Goal: Register for event/course

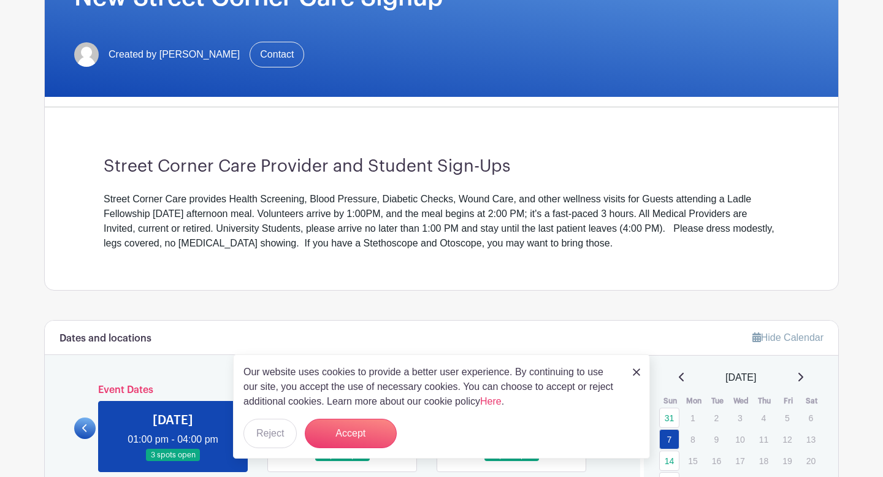
scroll to position [135, 0]
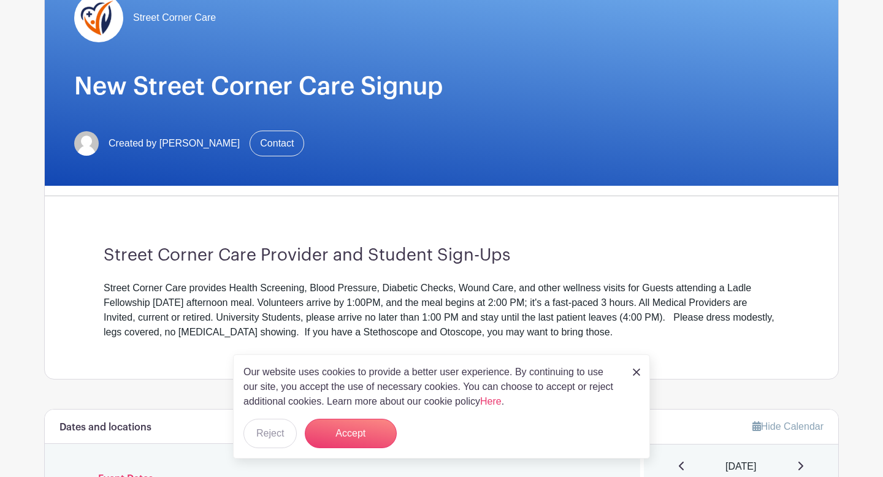
click at [633, 374] on img at bounding box center [636, 371] width 7 height 7
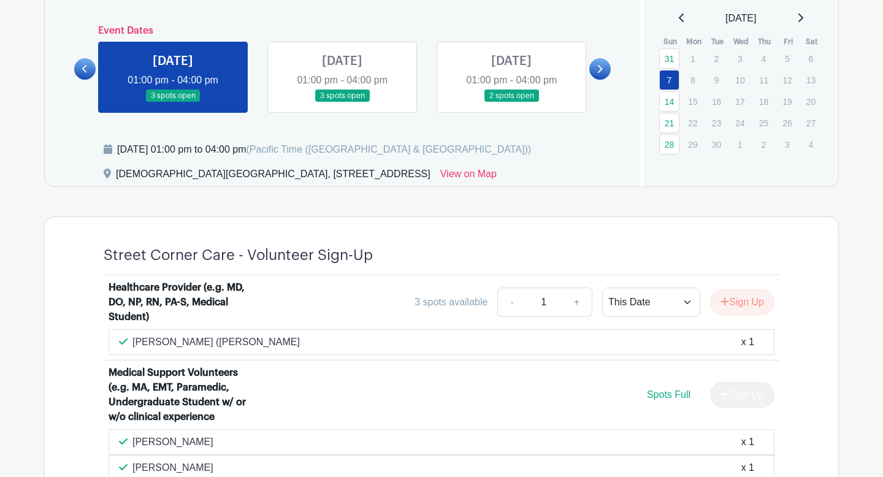
scroll to position [600, 0]
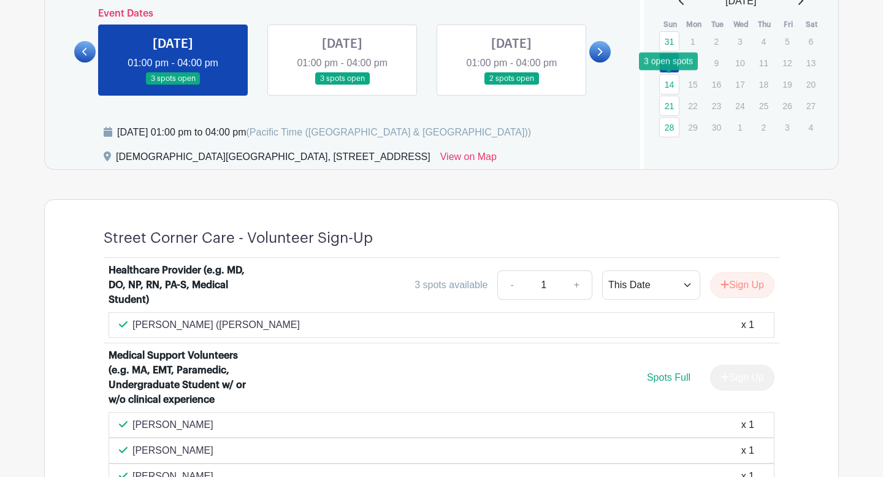
click at [666, 82] on link "14" at bounding box center [669, 84] width 20 height 20
click at [671, 95] on td "21" at bounding box center [670, 105] width 24 height 21
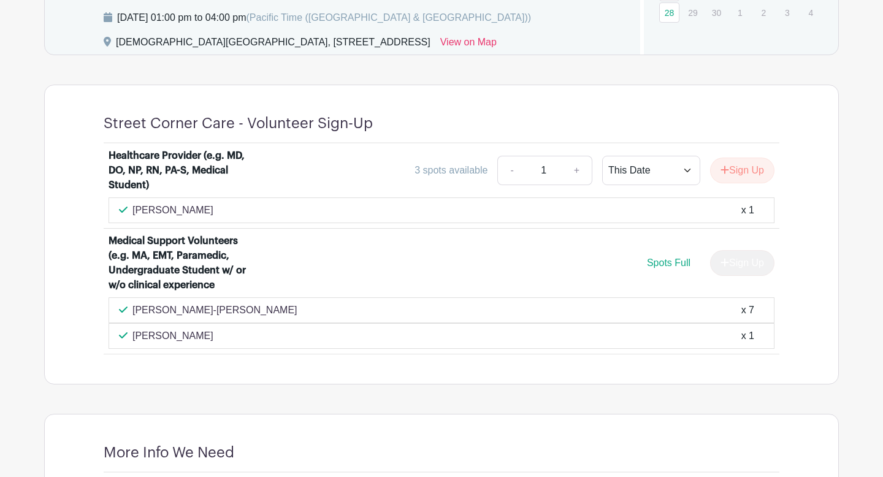
scroll to position [717, 0]
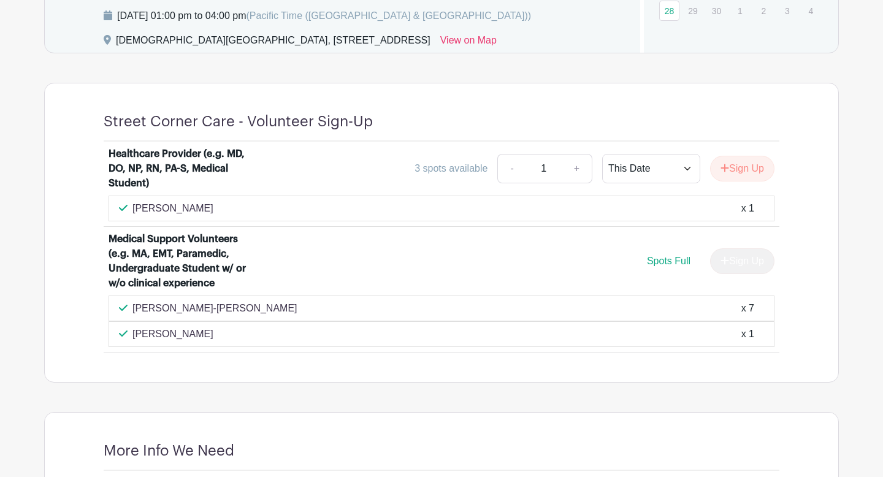
click at [738, 337] on div "[PERSON_NAME] x 1" at bounding box center [441, 334] width 645 height 15
click at [742, 309] on div "x 7" at bounding box center [747, 308] width 13 height 15
drag, startPoint x: 742, startPoint y: 309, endPoint x: 763, endPoint y: 319, distance: 22.8
click at [763, 320] on div "[PERSON_NAME]-[PERSON_NAME] x 7" at bounding box center [442, 309] width 666 height 26
click at [763, 319] on div "[PERSON_NAME]-[PERSON_NAME] x 7" at bounding box center [442, 309] width 666 height 26
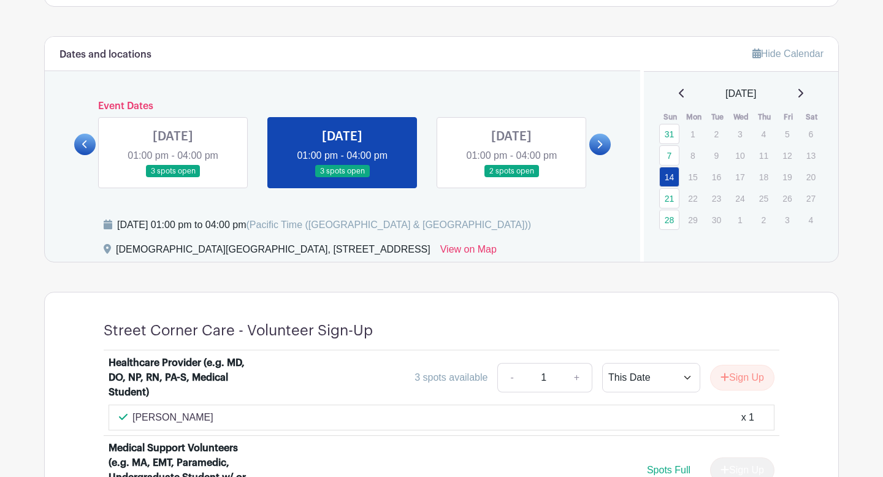
scroll to position [503, 0]
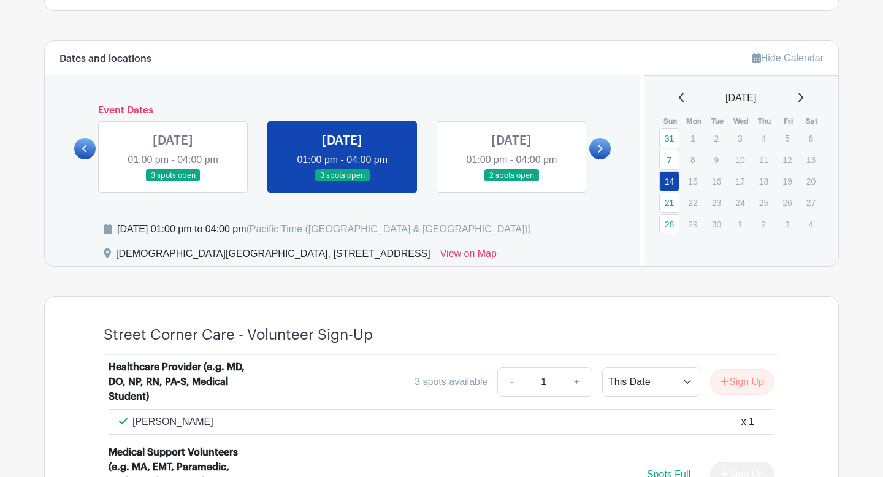
click at [511, 182] on link at bounding box center [511, 182] width 0 height 0
click at [673, 203] on link "21" at bounding box center [669, 203] width 20 height 20
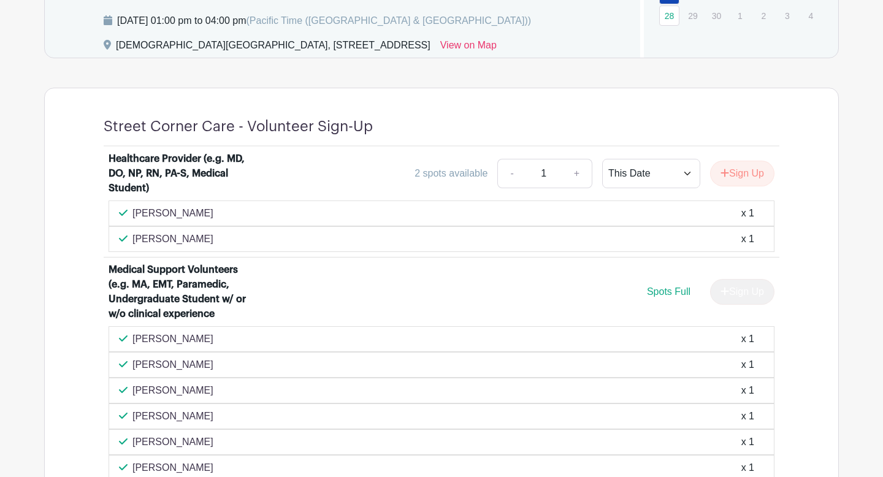
scroll to position [707, 0]
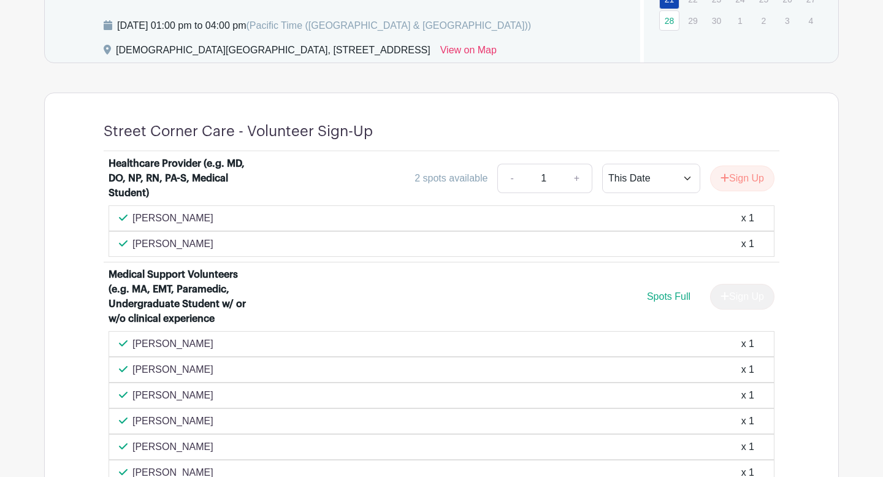
click at [580, 231] on div "[PERSON_NAME] x 1" at bounding box center [442, 244] width 666 height 26
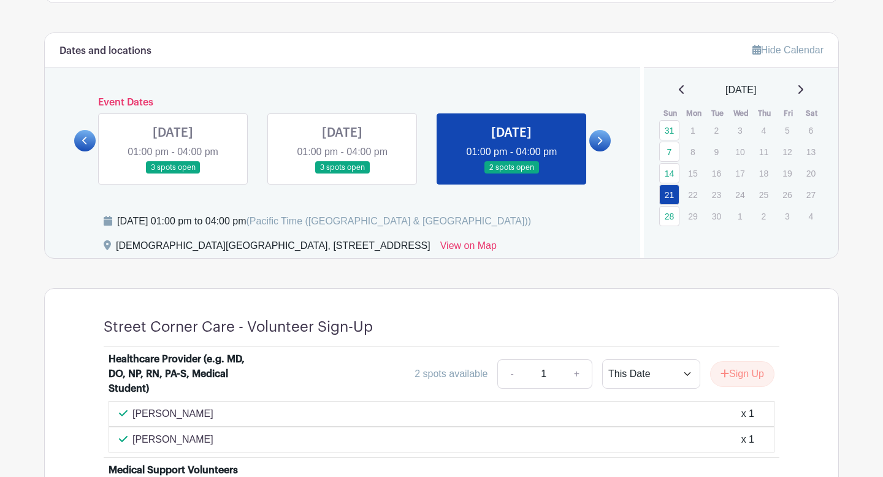
scroll to position [224, 0]
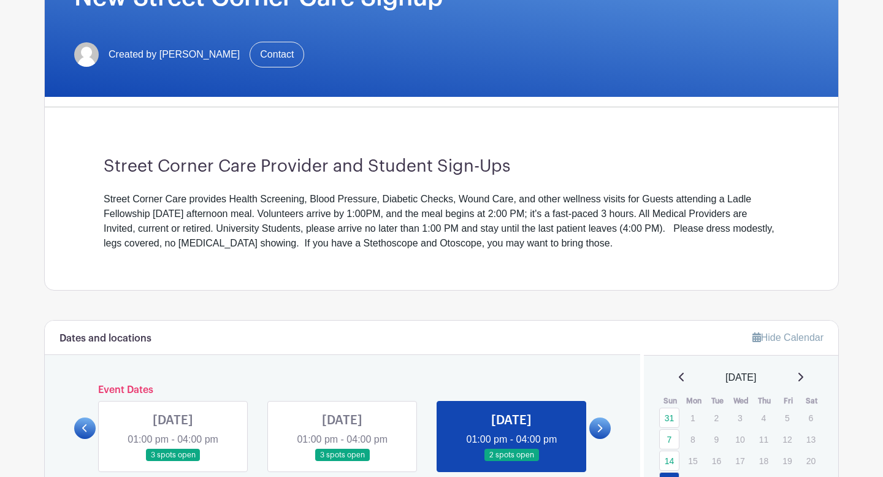
click at [803, 378] on icon at bounding box center [800, 377] width 6 height 10
click at [803, 376] on icon at bounding box center [800, 377] width 6 height 10
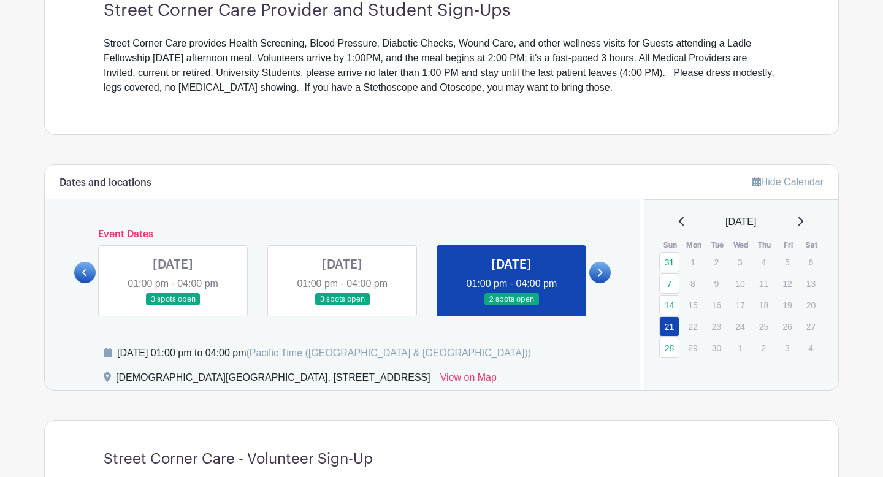
scroll to position [388, 0]
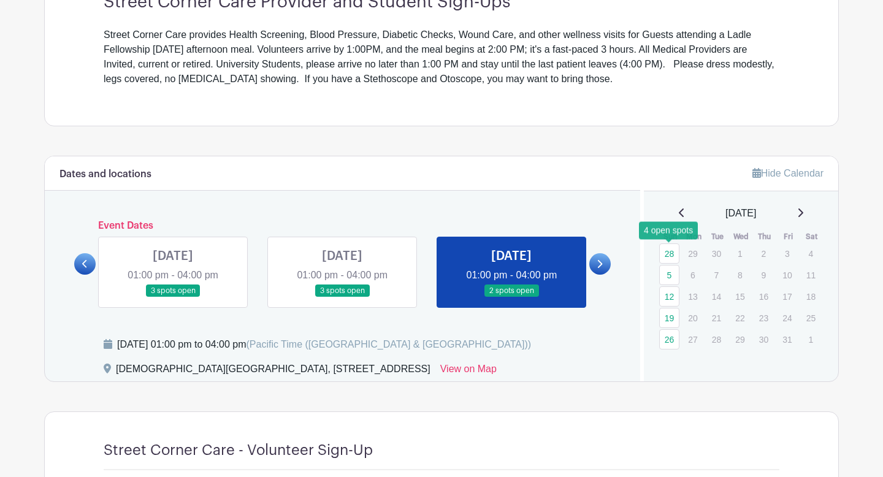
click at [669, 256] on link "28" at bounding box center [669, 253] width 20 height 20
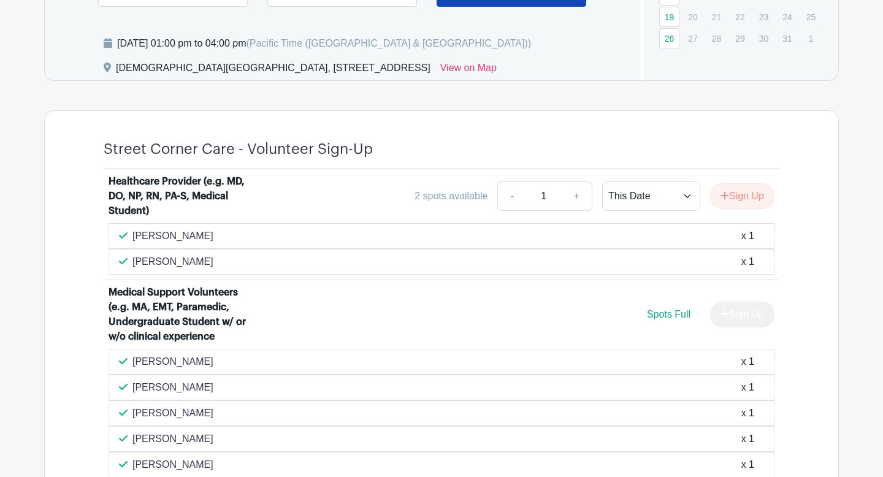
scroll to position [711, 0]
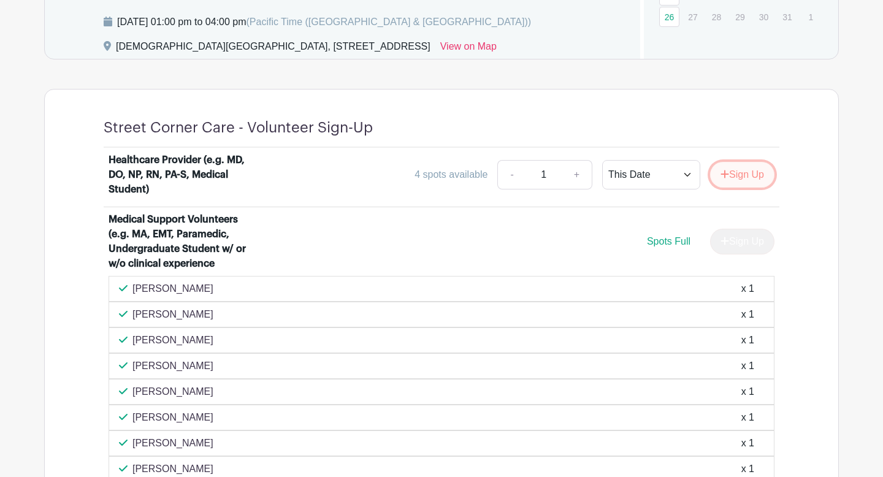
click at [739, 176] on button "Sign Up" at bounding box center [742, 175] width 64 height 26
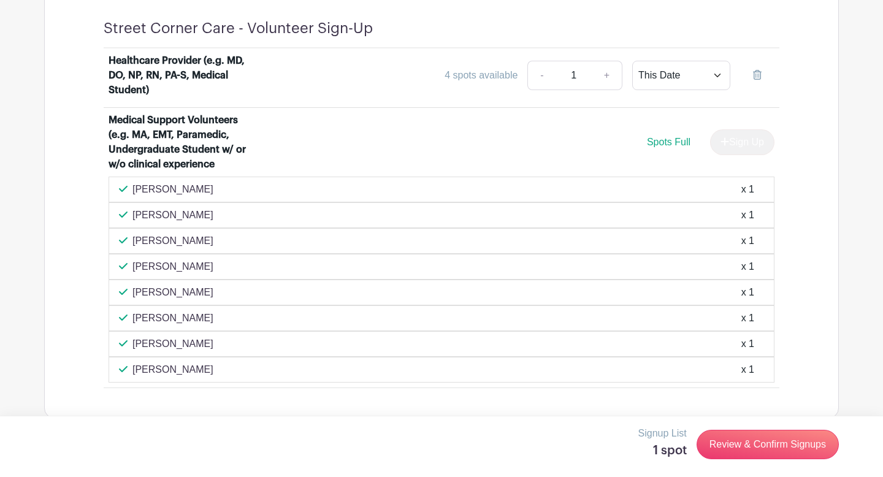
scroll to position [811, 0]
click at [662, 451] on h5 "1 spot" at bounding box center [662, 450] width 48 height 15
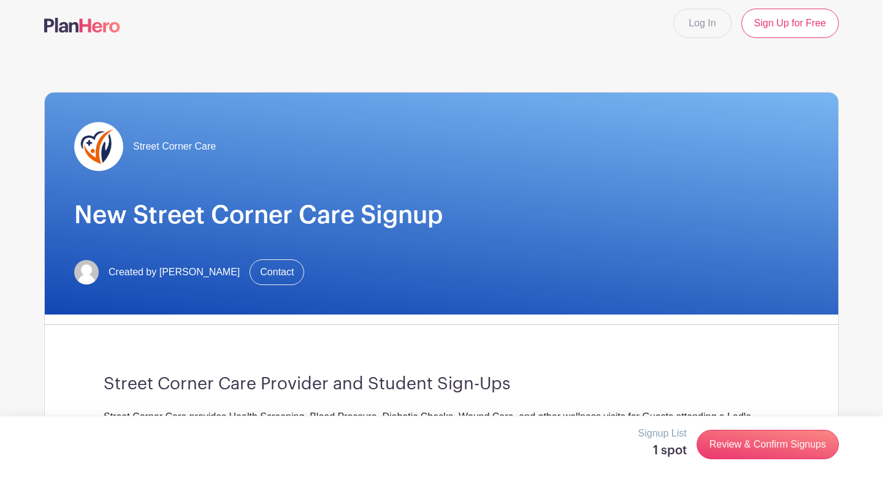
scroll to position [0, 0]
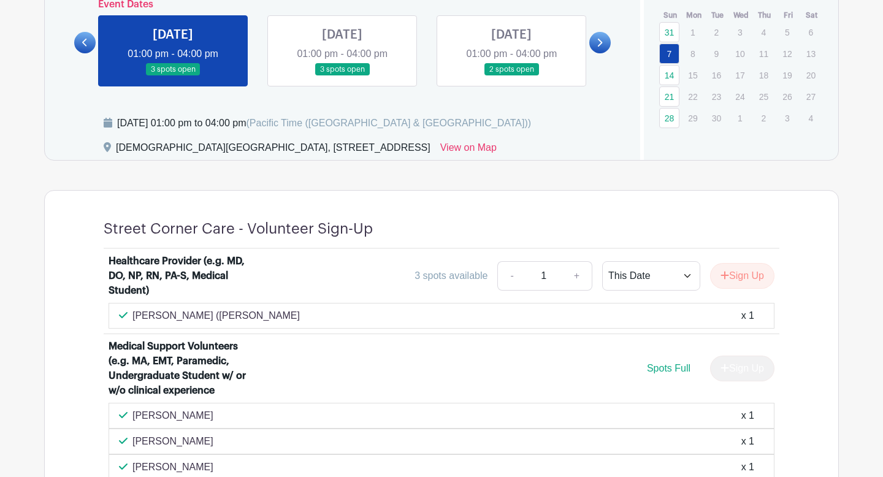
scroll to position [600, 0]
